Goal: Transaction & Acquisition: Download file/media

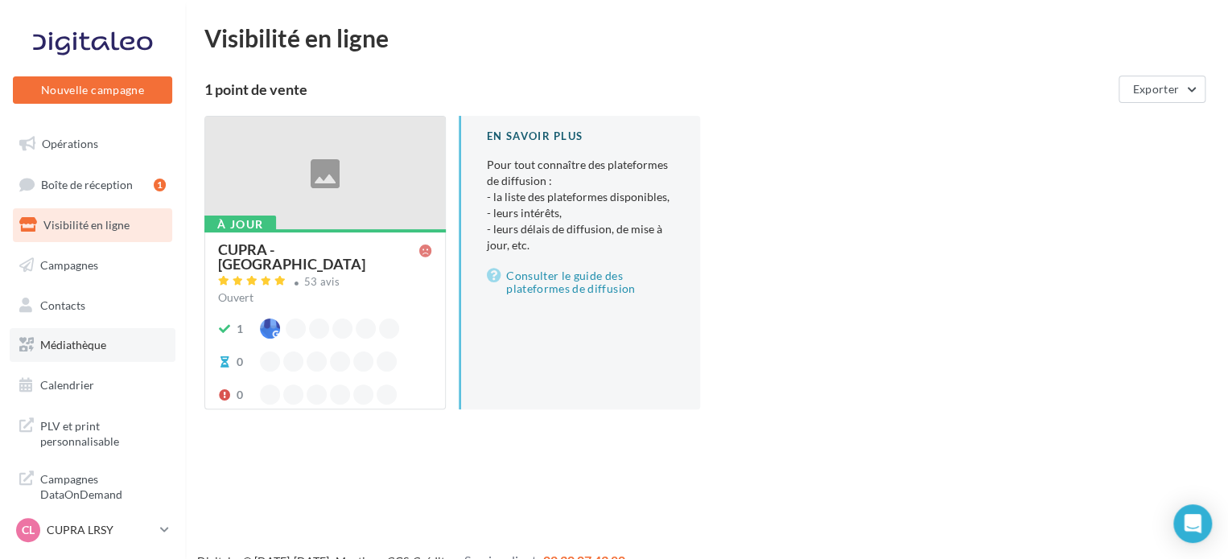
click at [72, 343] on span "Médiathèque" at bounding box center [73, 345] width 66 height 14
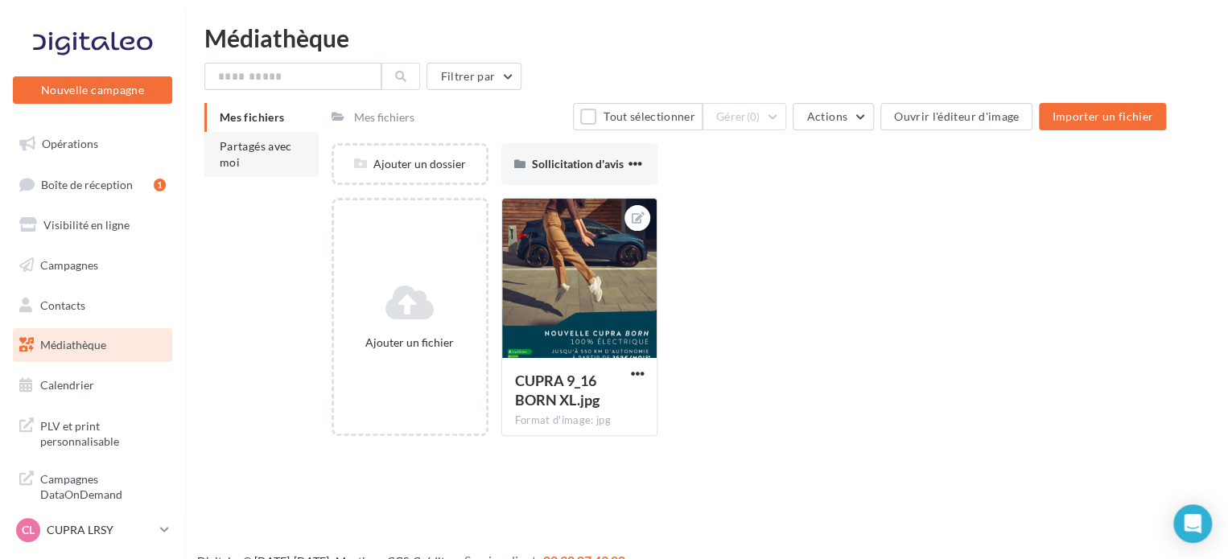
click at [241, 138] on li "Partagés avec moi" at bounding box center [261, 154] width 114 height 45
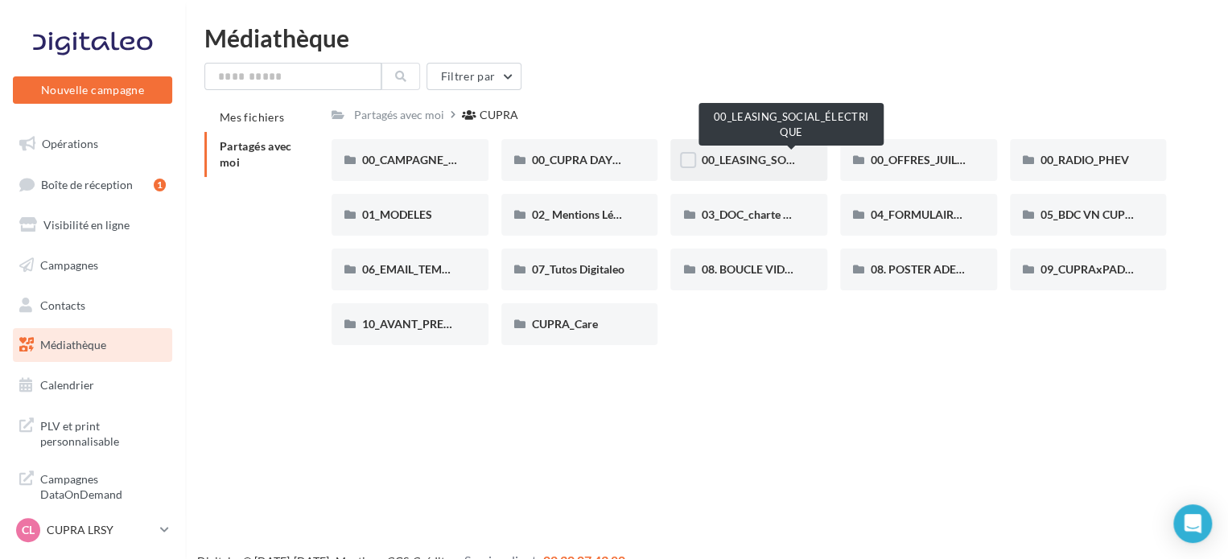
click at [792, 166] on span "00_LEASING_SOCIAL_ÉLECTRIQUE" at bounding box center [790, 160] width 179 height 14
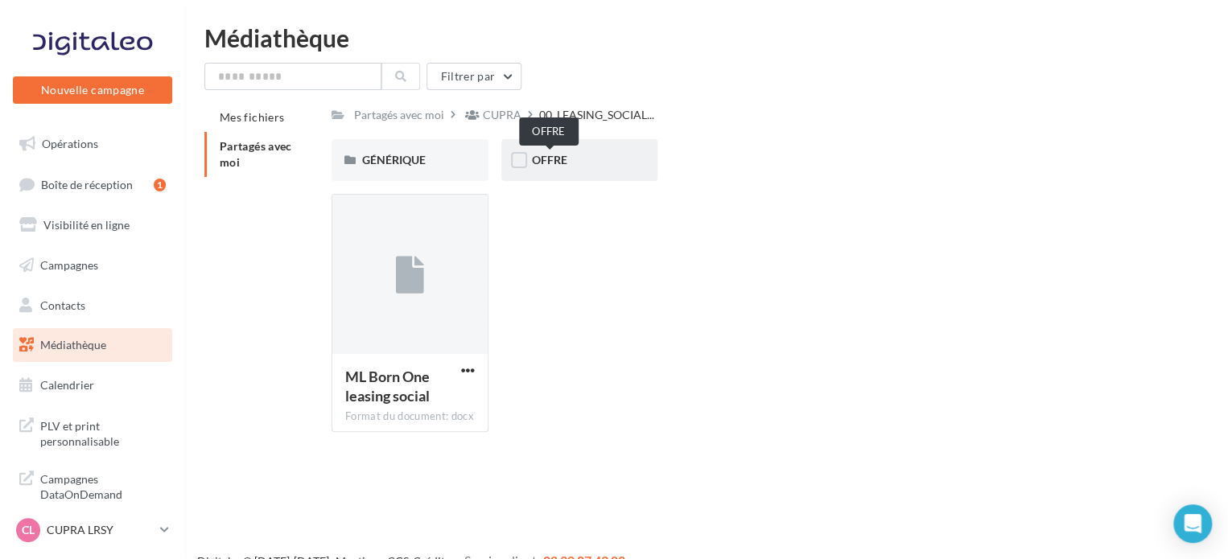
click at [542, 165] on span "OFFRE" at bounding box center [549, 160] width 35 height 14
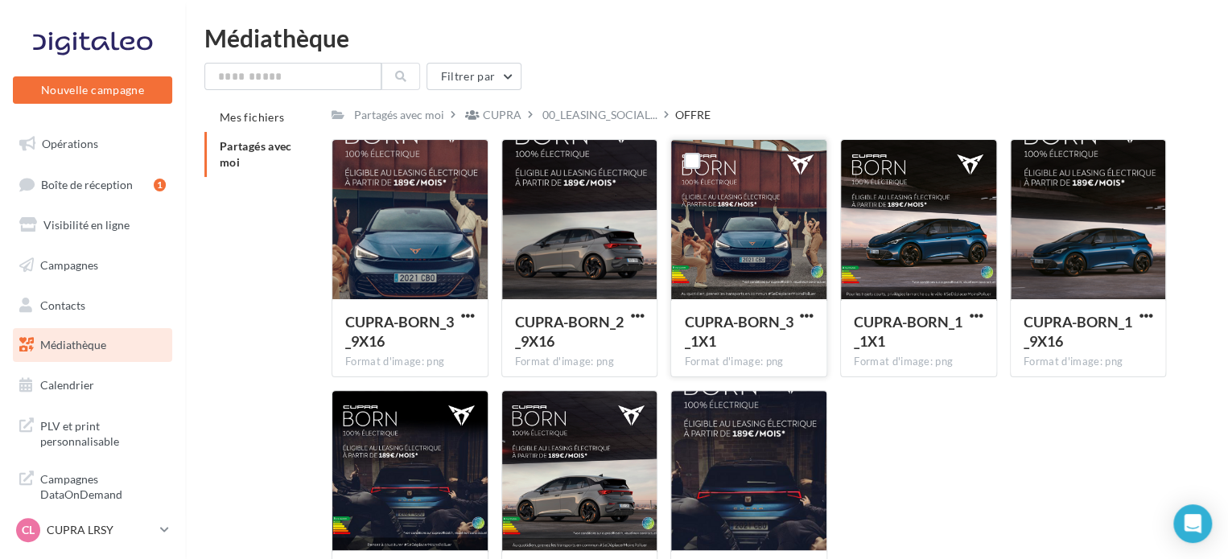
click at [750, 231] on div at bounding box center [748, 220] width 155 height 161
click at [467, 310] on span "button" at bounding box center [468, 316] width 14 height 14
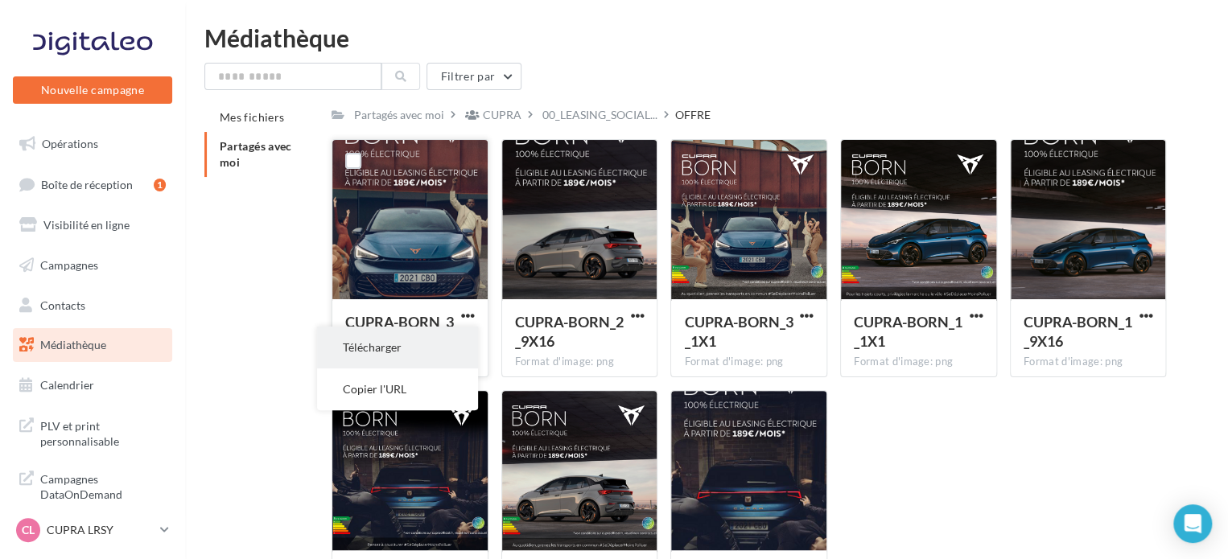
click at [439, 338] on button "Télécharger" at bounding box center [397, 348] width 161 height 42
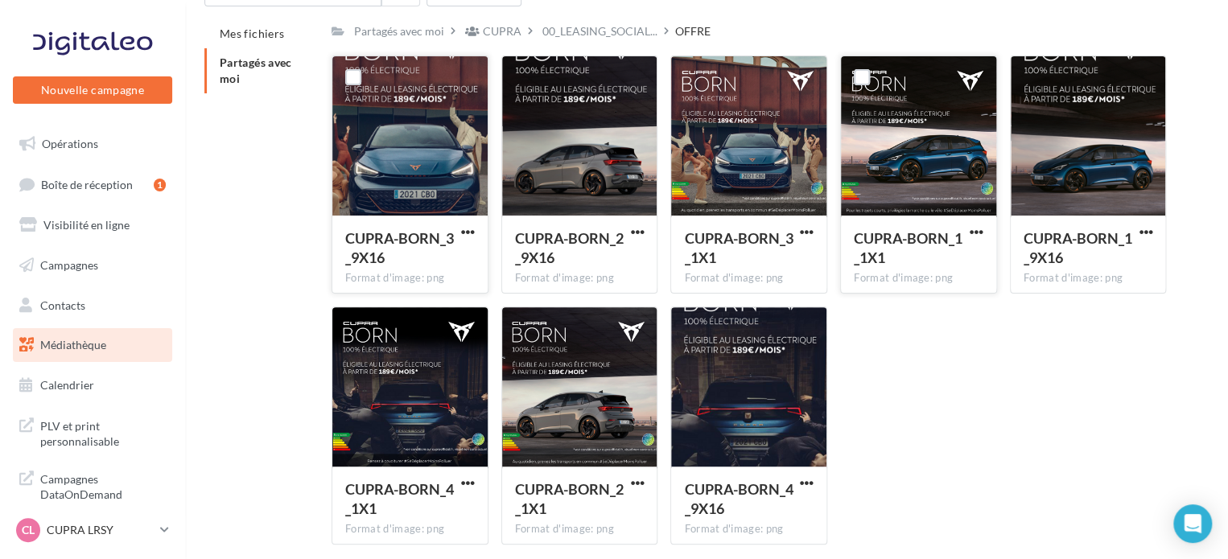
scroll to position [150, 0]
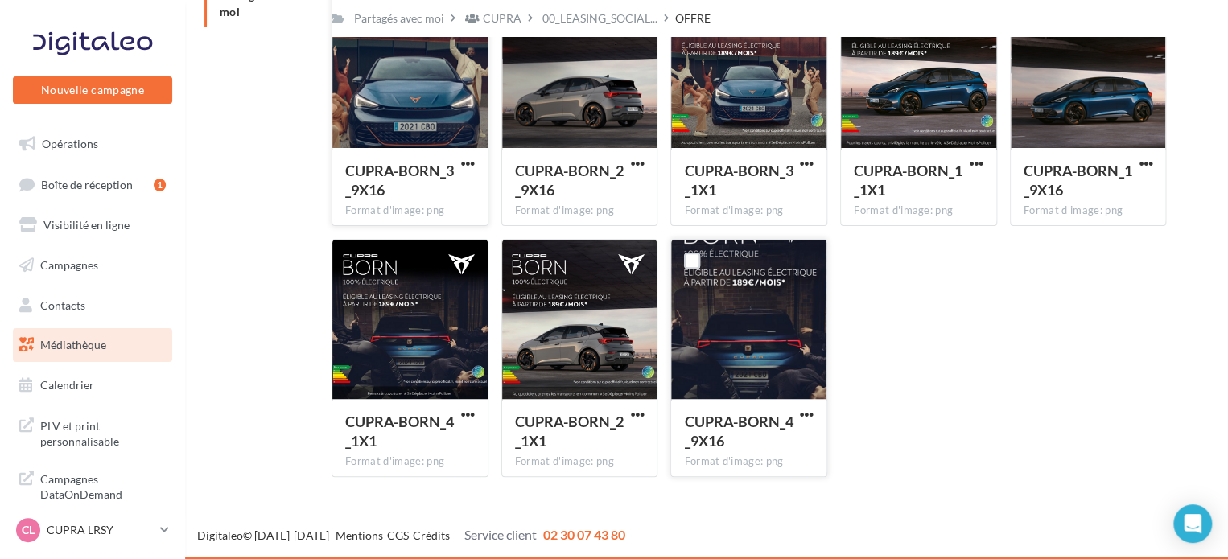
click at [727, 321] on div at bounding box center [748, 320] width 155 height 161
click at [571, 308] on div at bounding box center [579, 320] width 155 height 161
click at [639, 411] on span "button" at bounding box center [637, 415] width 14 height 14
click at [550, 452] on button "Télécharger" at bounding box center [566, 447] width 161 height 42
